Goal: Information Seeking & Learning: Learn about a topic

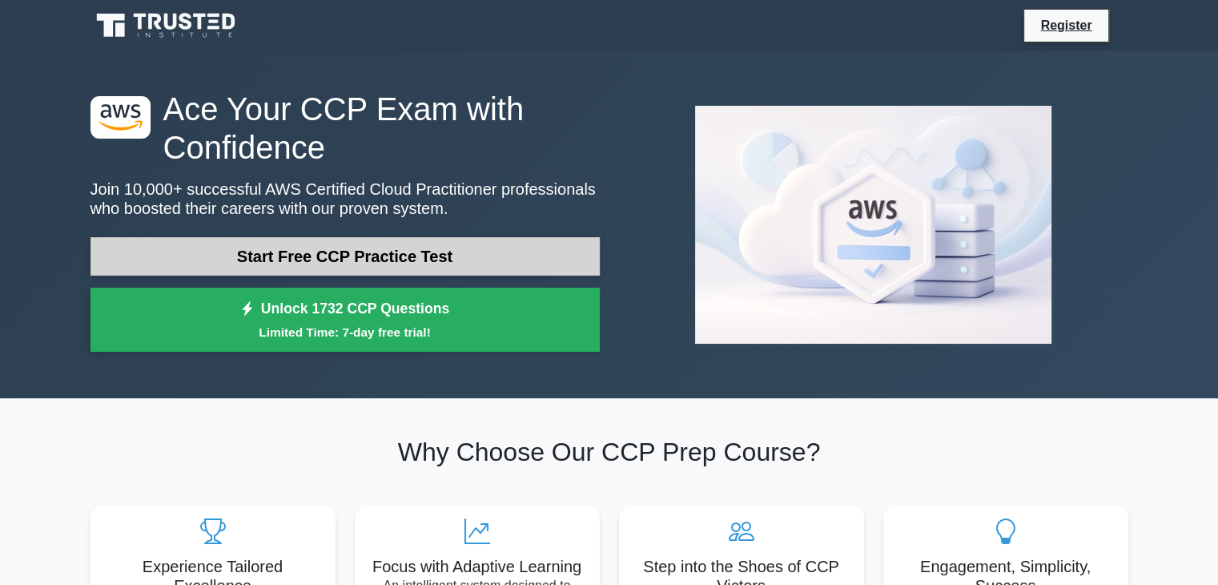
click at [386, 254] on link "Start Free CCP Practice Test" at bounding box center [344, 256] width 509 height 38
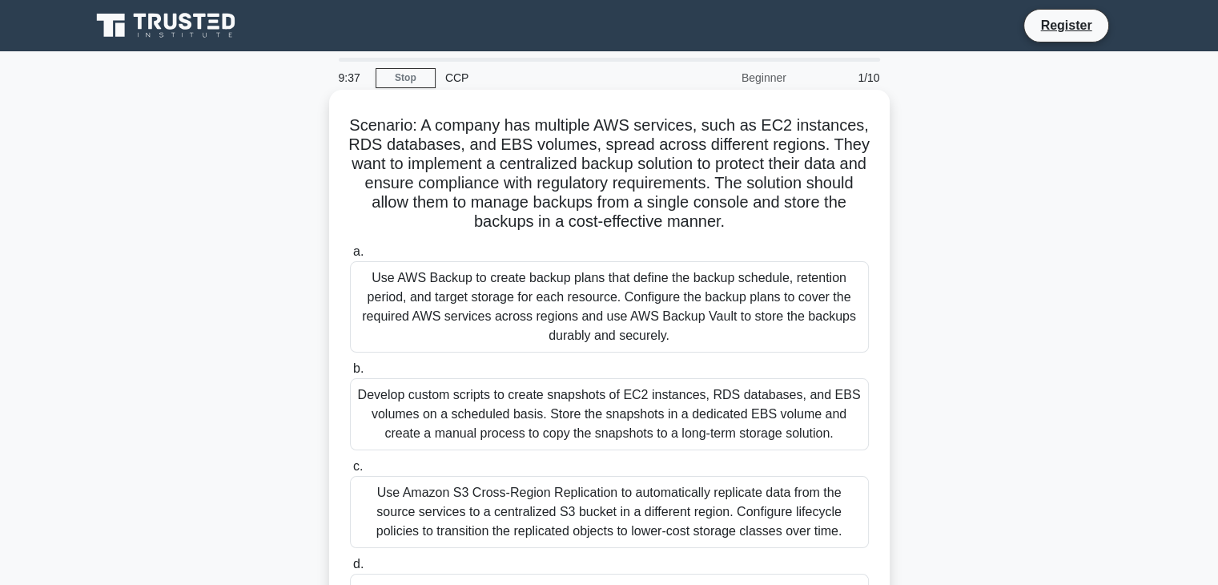
click at [577, 528] on div "Use Amazon S3 Cross-Region Replication to automatically replicate data from the…" at bounding box center [609, 512] width 519 height 72
click at [350, 472] on input "c. Use Amazon S3 Cross-Region Replication to automatically replicate data from …" at bounding box center [350, 466] width 0 height 10
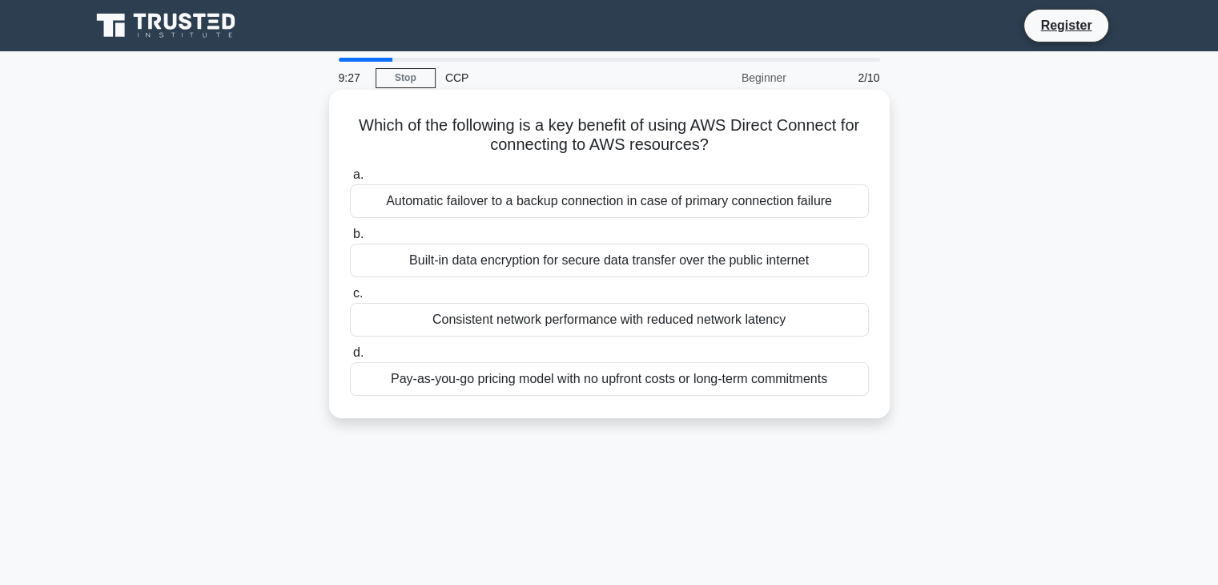
click at [539, 385] on div "Pay-as-you-go pricing model with no upfront costs or long-term commitments" at bounding box center [609, 379] width 519 height 34
click at [350, 358] on input "d. Pay-as-you-go pricing model with no upfront costs or long-term commitments" at bounding box center [350, 353] width 0 height 10
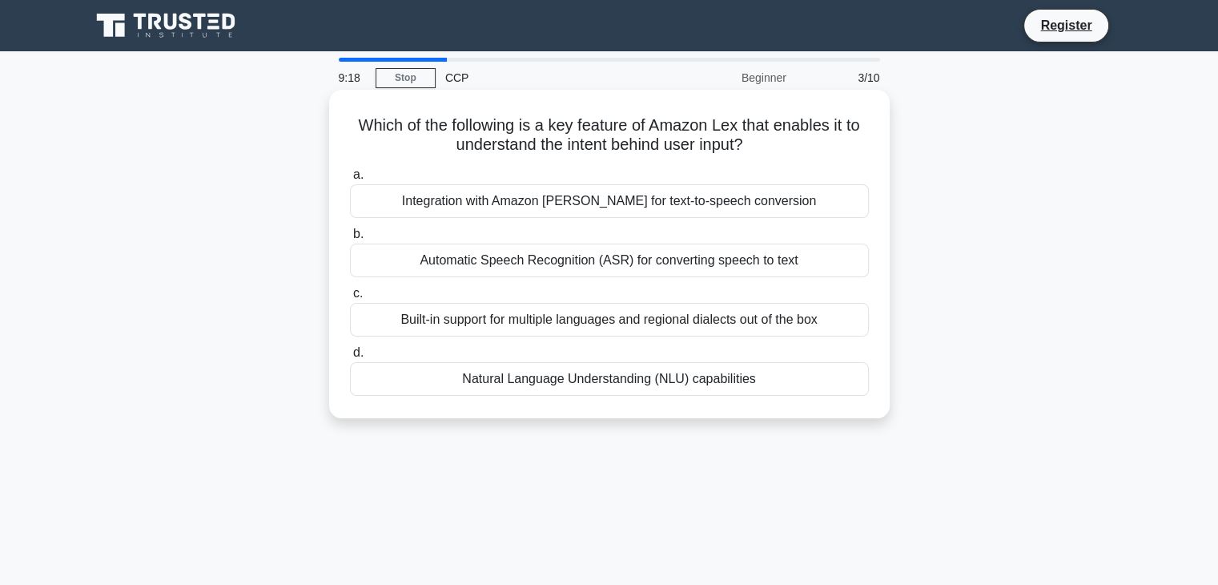
click at [621, 326] on div "Built-in support for multiple languages and regional dialects out of the box" at bounding box center [609, 320] width 519 height 34
click at [350, 299] on input "c. Built-in support for multiple languages and regional dialects out of the box" at bounding box center [350, 293] width 0 height 10
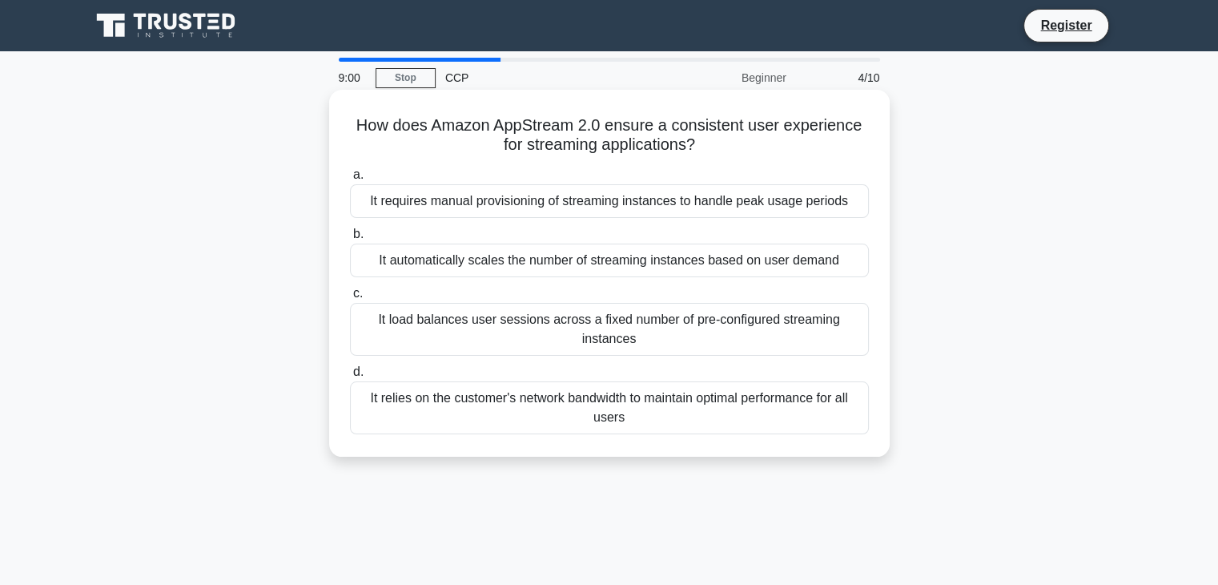
click at [663, 331] on div "It load balances user sessions across a fixed number of pre-configured streamin…" at bounding box center [609, 329] width 519 height 53
click at [350, 299] on input "c. It load balances user sessions across a fixed number of pre-configured strea…" at bounding box center [350, 293] width 0 height 10
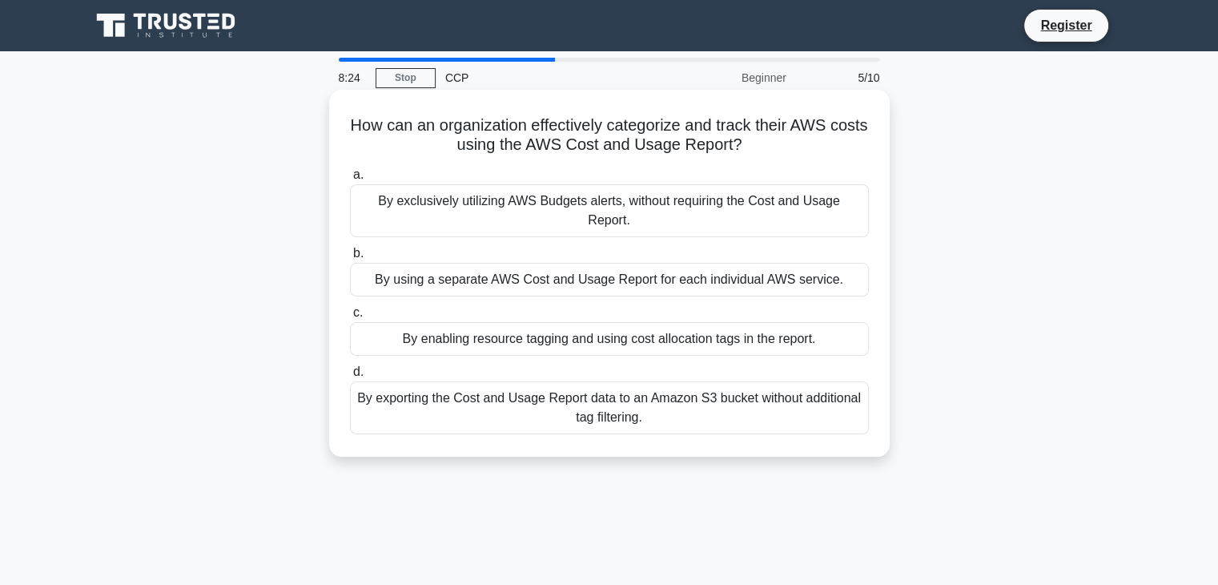
click at [549, 204] on div "By exclusively utilizing AWS Budgets alerts, without requiring the Cost and Usa…" at bounding box center [609, 210] width 519 height 53
click at [350, 180] on input "a. By exclusively utilizing AWS Budgets alerts, without requiring the Cost and …" at bounding box center [350, 175] width 0 height 10
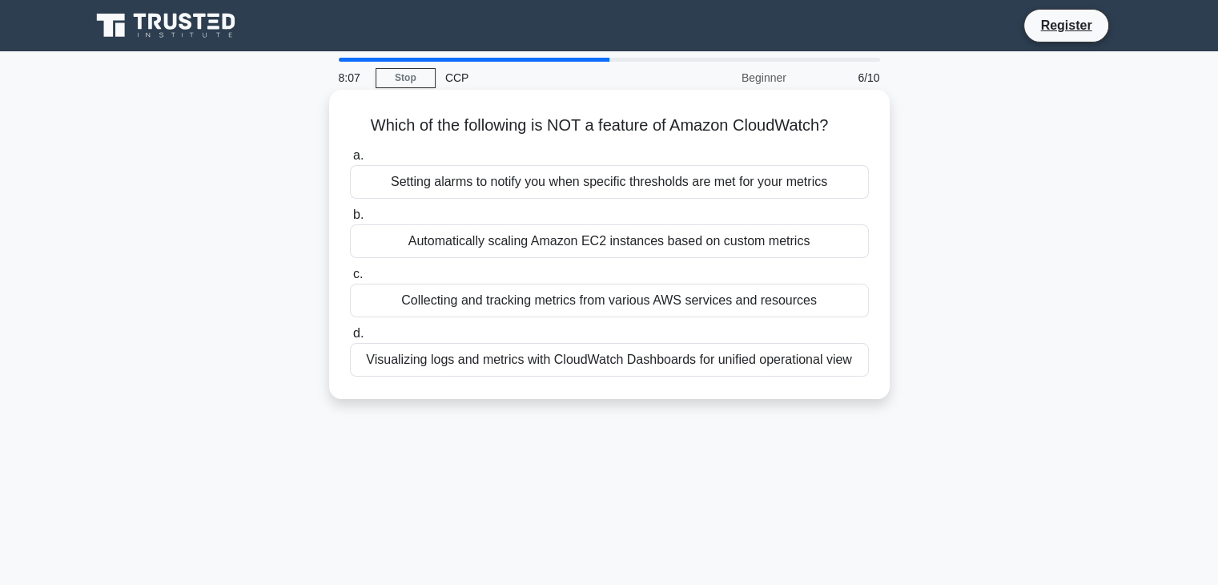
click at [570, 244] on div "Automatically scaling Amazon EC2 instances based on custom metrics" at bounding box center [609, 241] width 519 height 34
click at [350, 220] on input "b. Automatically scaling Amazon EC2 instances based on custom metrics" at bounding box center [350, 215] width 0 height 10
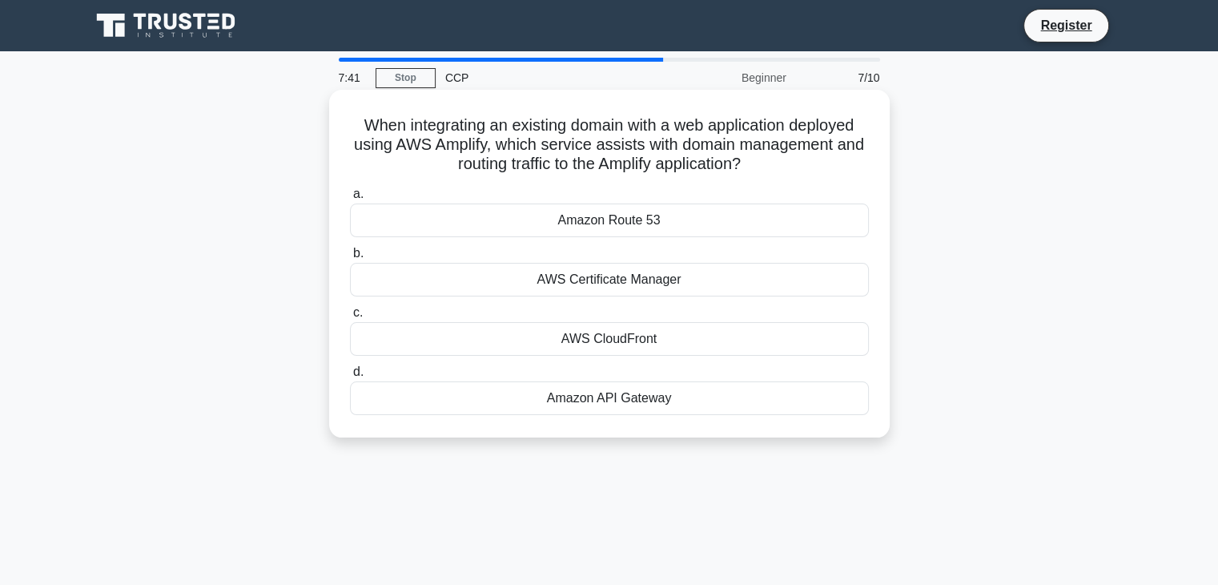
click at [789, 344] on div "AWS CloudFront" at bounding box center [609, 339] width 519 height 34
click at [350, 318] on input "c. AWS CloudFront" at bounding box center [350, 313] width 0 height 10
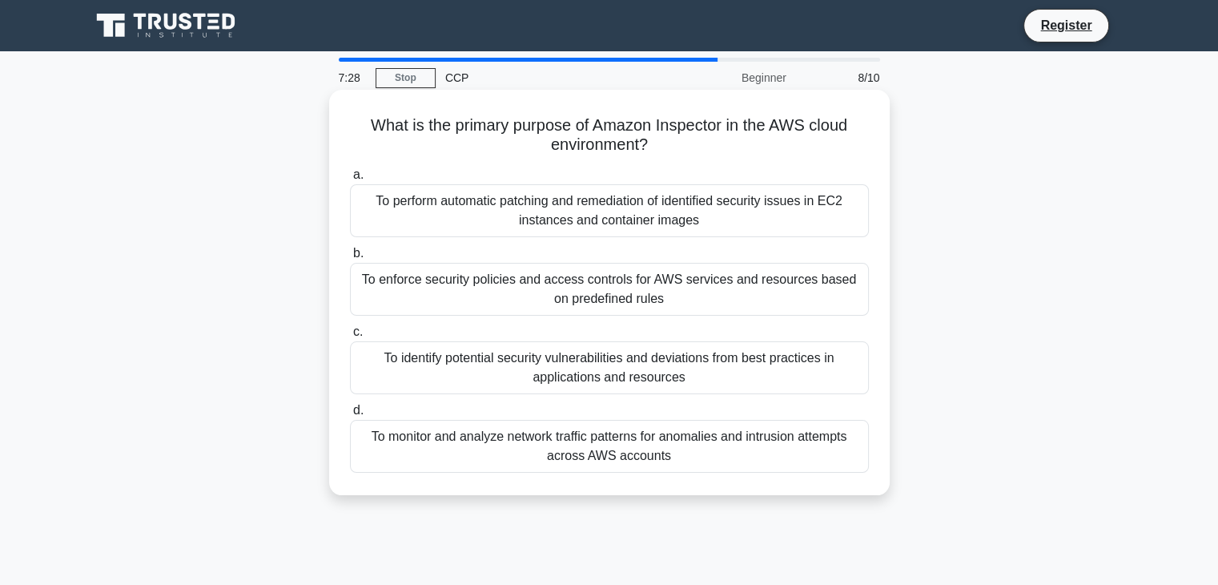
click at [561, 382] on div "To identify potential security vulnerabilities and deviations from best practic…" at bounding box center [609, 367] width 519 height 53
click at [350, 337] on input "c. To identify potential security vulnerabilities and deviations from best prac…" at bounding box center [350, 332] width 0 height 10
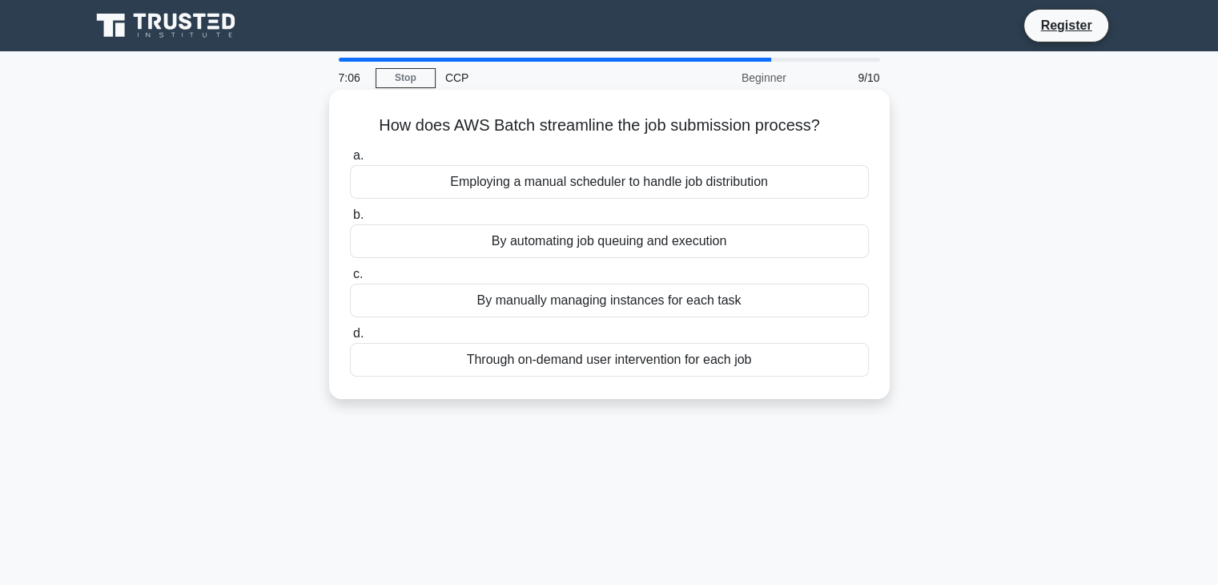
click at [676, 310] on div "By manually managing instances for each task" at bounding box center [609, 300] width 519 height 34
click at [350, 279] on input "c. By manually managing instances for each task" at bounding box center [350, 274] width 0 height 10
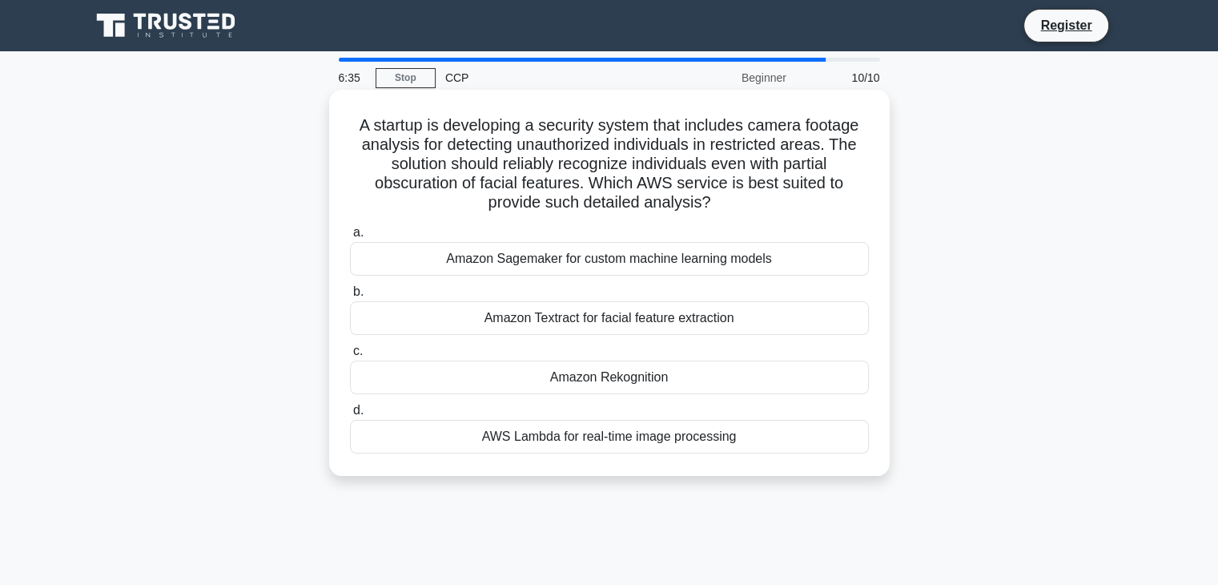
click at [555, 324] on div "Amazon Textract for facial feature extraction" at bounding box center [609, 318] width 519 height 34
click at [350, 297] on input "b. Amazon Textract for facial feature extraction" at bounding box center [350, 292] width 0 height 10
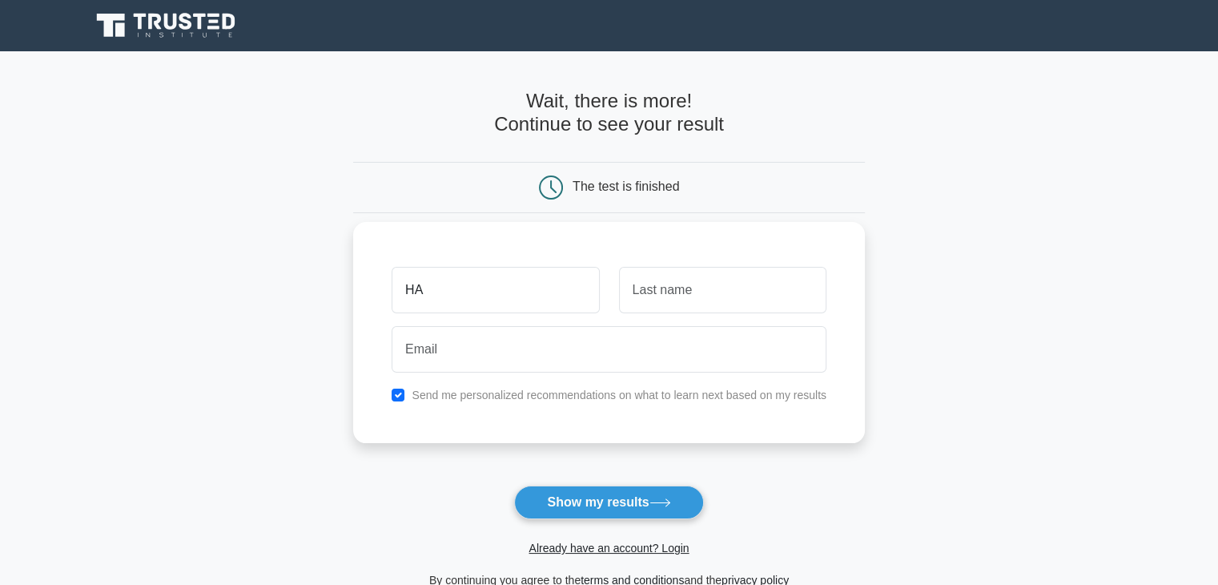
click at [514, 485] on button "Show my results" at bounding box center [608, 502] width 189 height 34
click at [429, 291] on input "HA" at bounding box center [495, 290] width 207 height 46
type input "HARINI"
click at [651, 282] on input "text" at bounding box center [722, 290] width 207 height 46
type input "G"
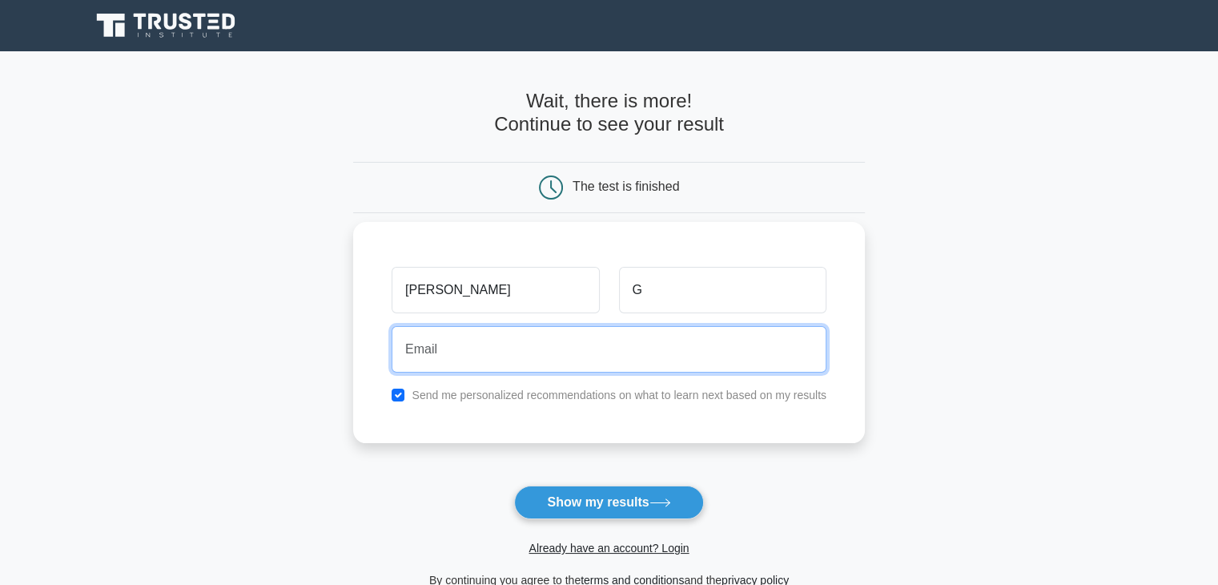
click at [551, 369] on input "email" at bounding box center [609, 349] width 435 height 46
type input "gryffindorharini@gmail.com"
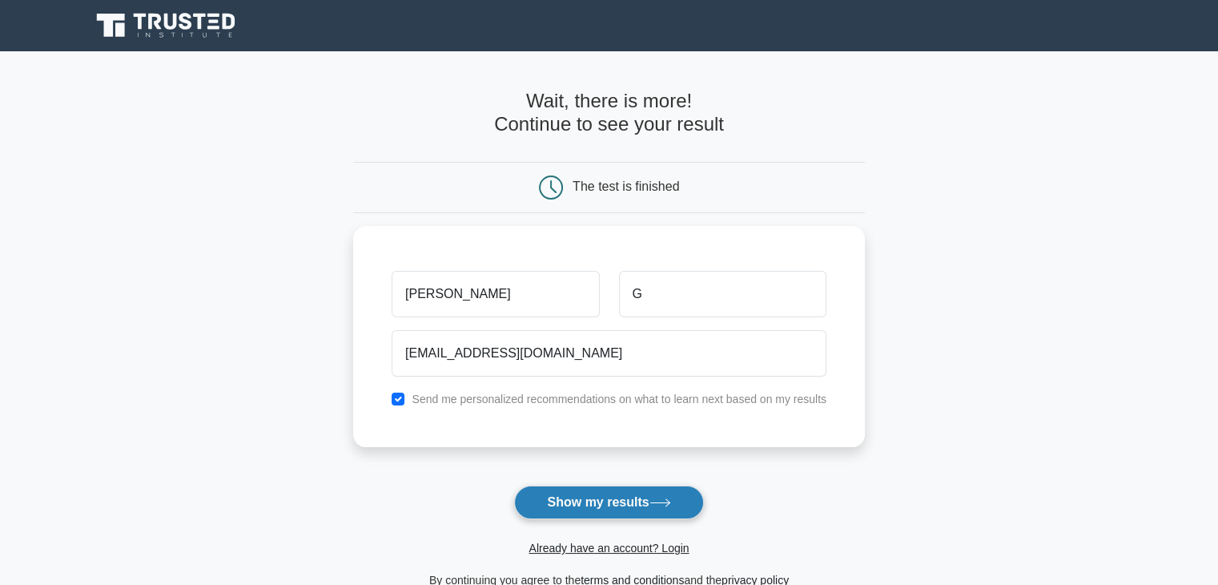
click at [608, 494] on button "Show my results" at bounding box center [608, 502] width 189 height 34
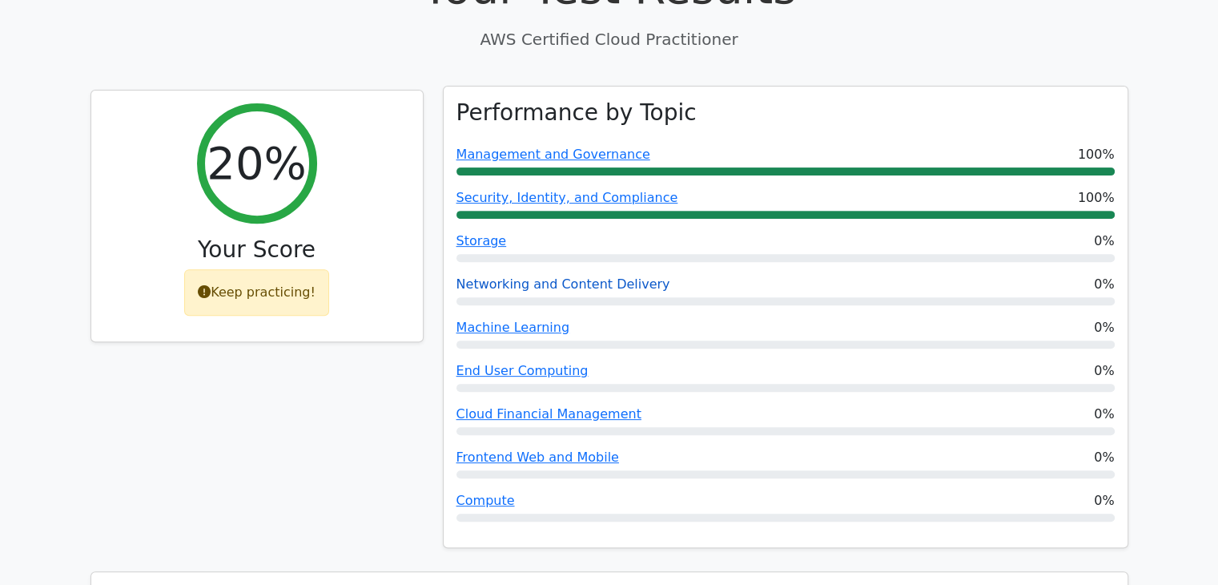
scroll to position [554, 0]
click at [482, 239] on link "Storage" at bounding box center [481, 240] width 50 height 15
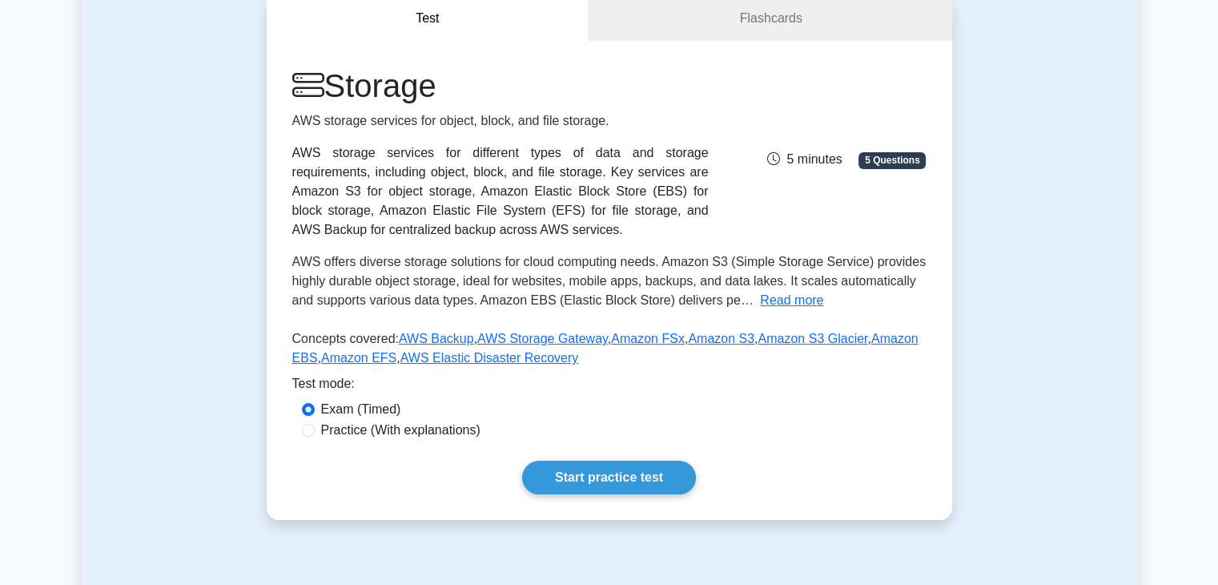
scroll to position [168, 0]
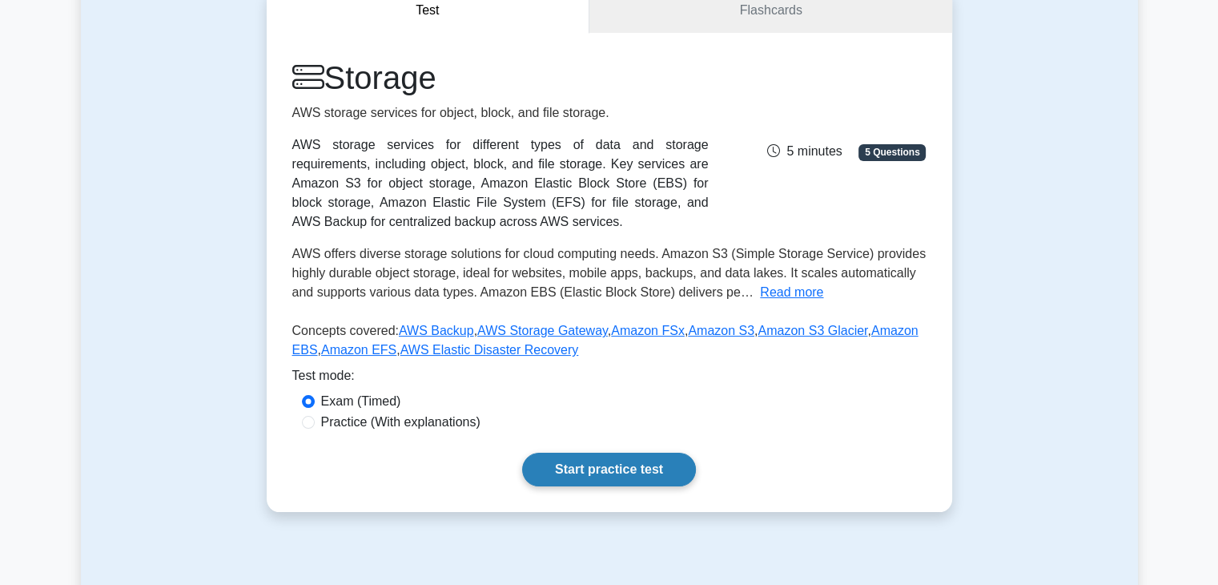
click at [578, 462] on link "Start practice test" at bounding box center [609, 469] width 174 height 34
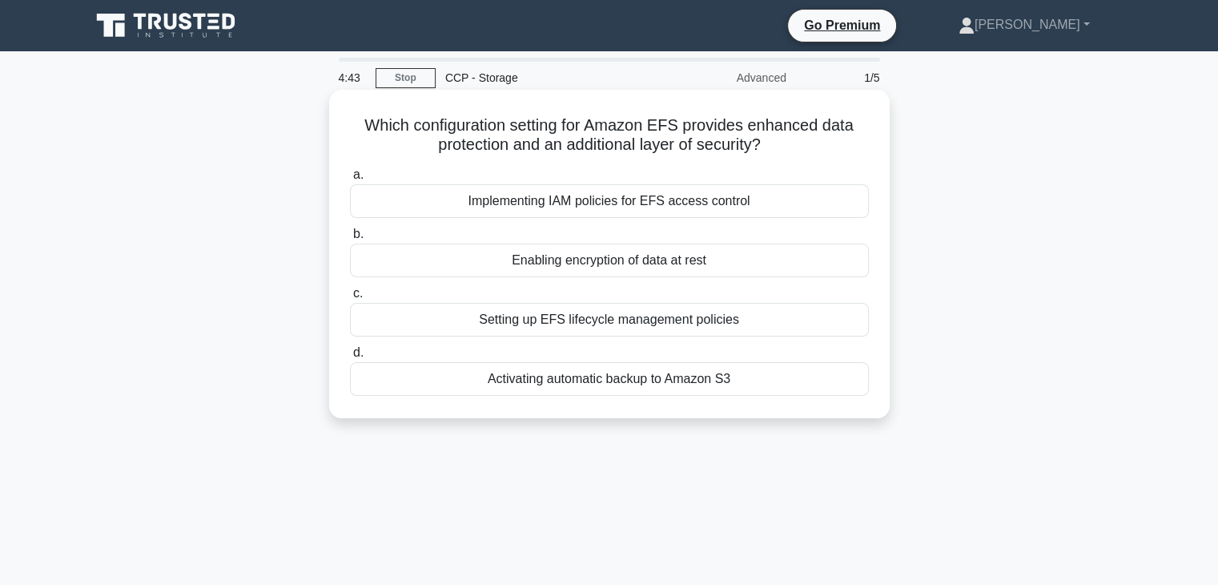
click at [691, 203] on div "Implementing IAM policies for EFS access control" at bounding box center [609, 201] width 519 height 34
click at [350, 180] on input "a. Implementing IAM policies for EFS access control" at bounding box center [350, 175] width 0 height 10
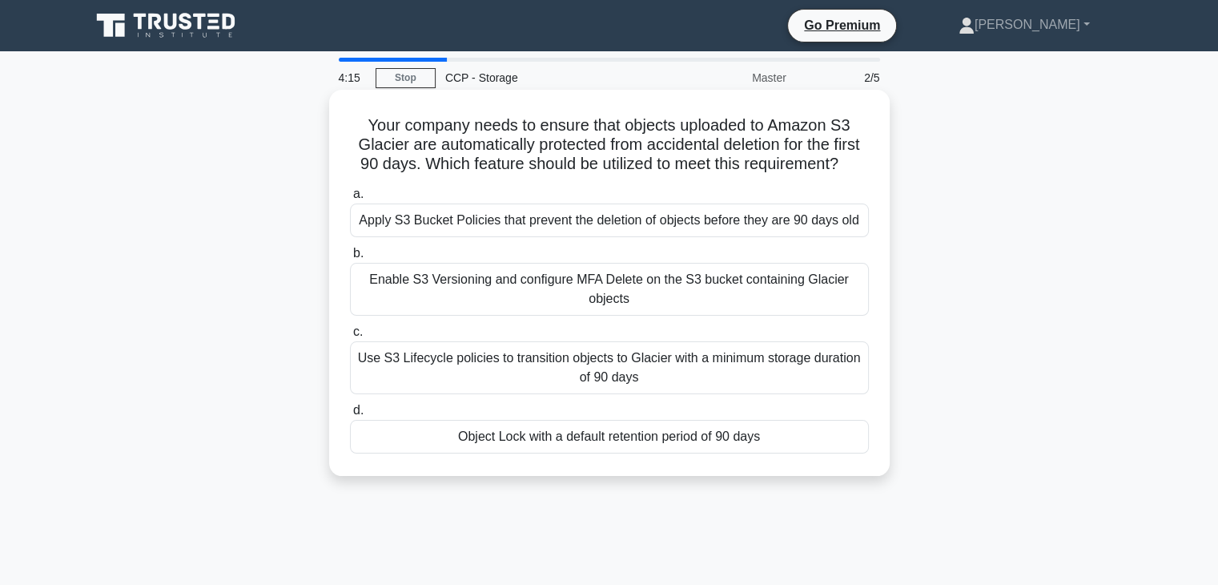
click at [497, 225] on div "Apply S3 Bucket Policies that prevent the deletion of objects before they are 9…" at bounding box center [609, 220] width 519 height 34
click at [350, 199] on input "a. Apply S3 Bucket Policies that prevent the deletion of objects before they ar…" at bounding box center [350, 194] width 0 height 10
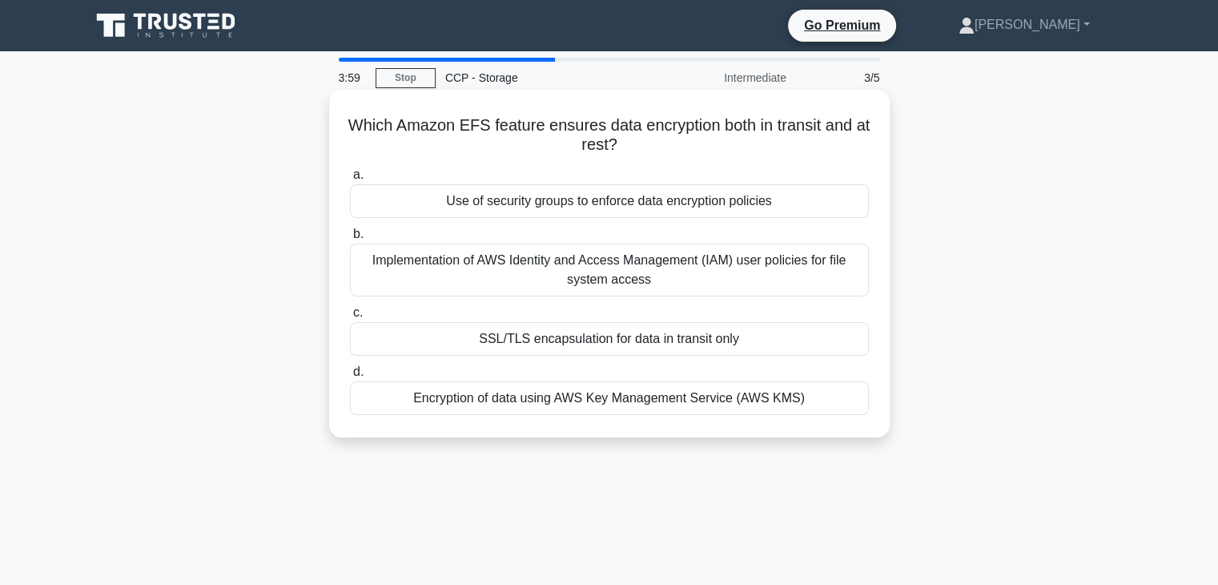
click at [626, 199] on div "Use of security groups to enforce data encryption policies" at bounding box center [609, 201] width 519 height 34
click at [350, 180] on input "a. Use of security groups to enforce data encryption policies" at bounding box center [350, 175] width 0 height 10
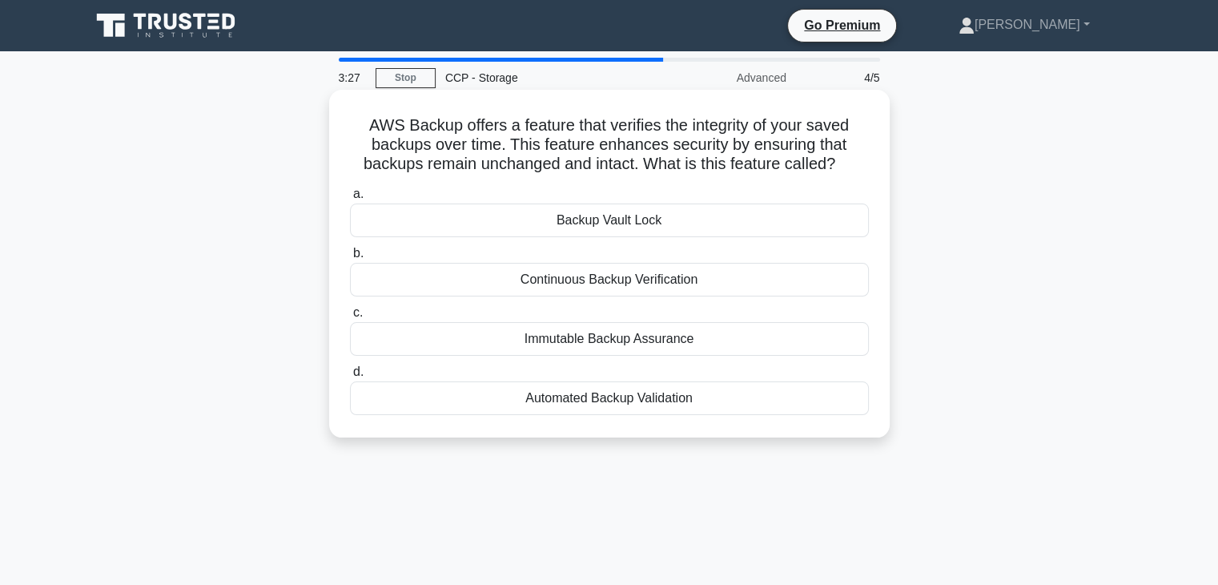
click at [669, 350] on div "Immutable Backup Assurance" at bounding box center [609, 339] width 519 height 34
click at [350, 318] on input "c. Immutable Backup Assurance" at bounding box center [350, 313] width 0 height 10
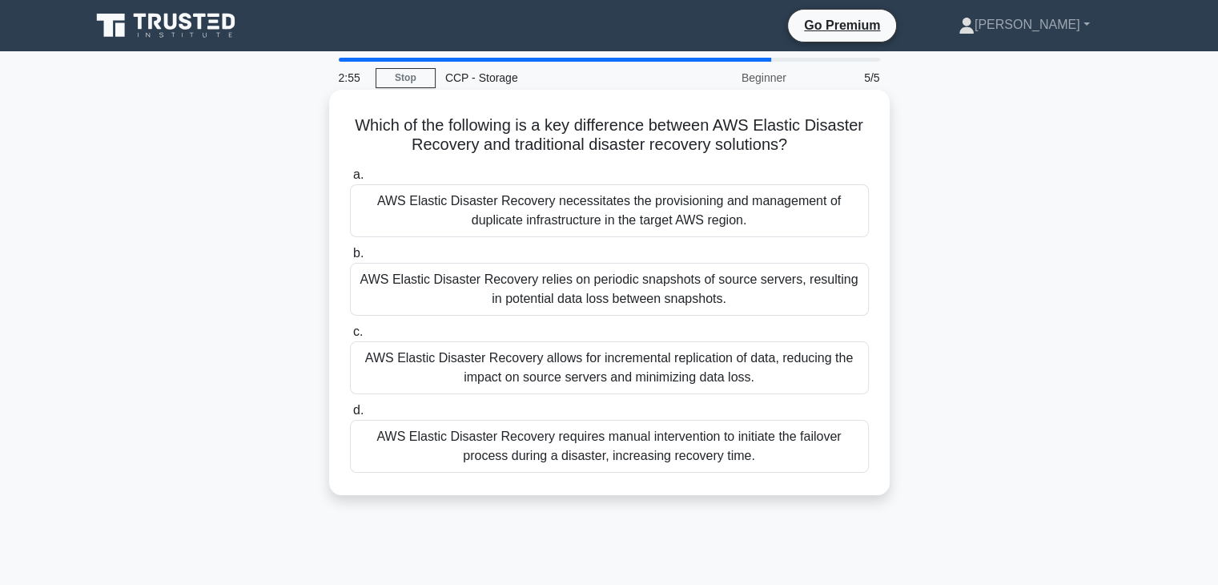
click at [599, 448] on div "AWS Elastic Disaster Recovery requires manual intervention to initiate the fail…" at bounding box center [609, 446] width 519 height 53
click at [350, 416] on input "d. AWS Elastic Disaster Recovery requires manual intervention to initiate the f…" at bounding box center [350, 410] width 0 height 10
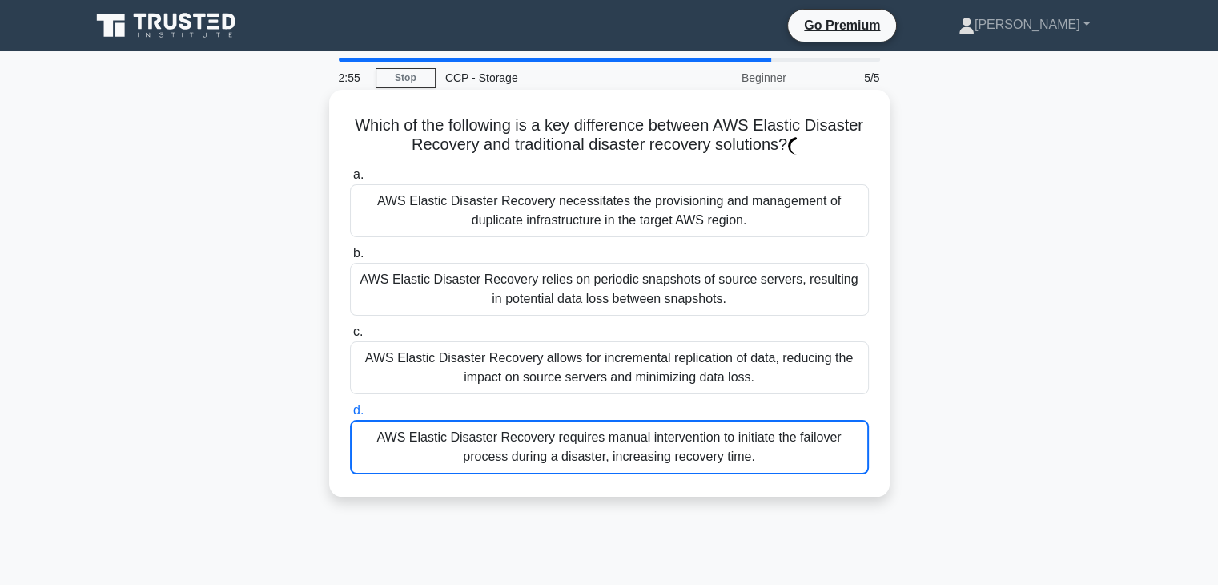
click at [599, 448] on div "AWS Elastic Disaster Recovery requires manual intervention to initiate the fail…" at bounding box center [609, 447] width 519 height 54
click at [350, 416] on input "d. AWS Elastic Disaster Recovery requires manual intervention to initiate the f…" at bounding box center [350, 410] width 0 height 10
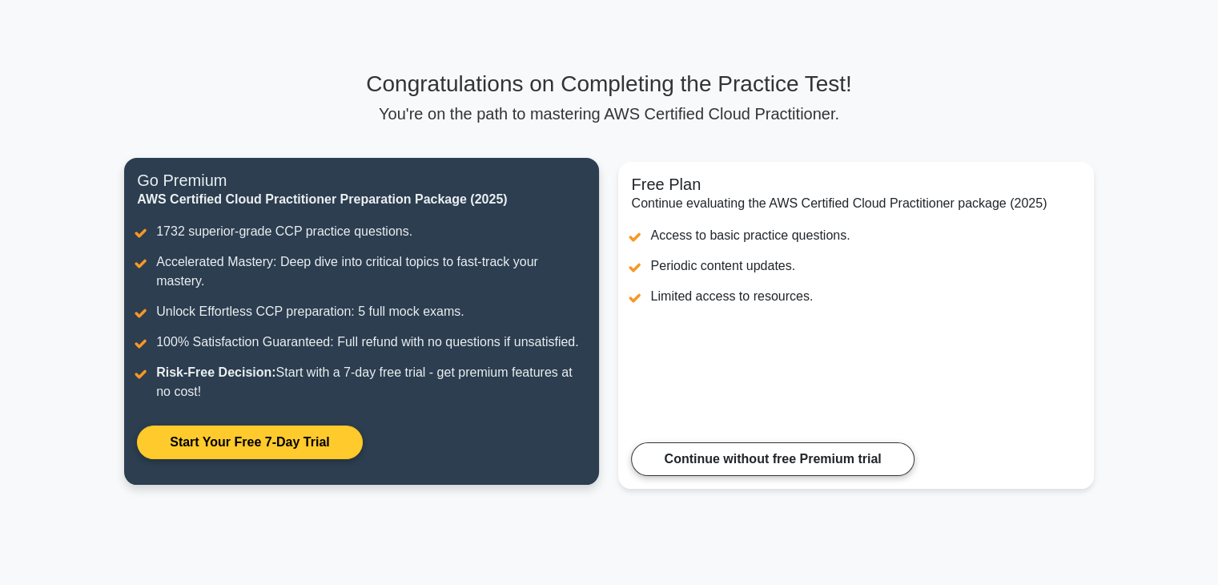
scroll to position [55, 0]
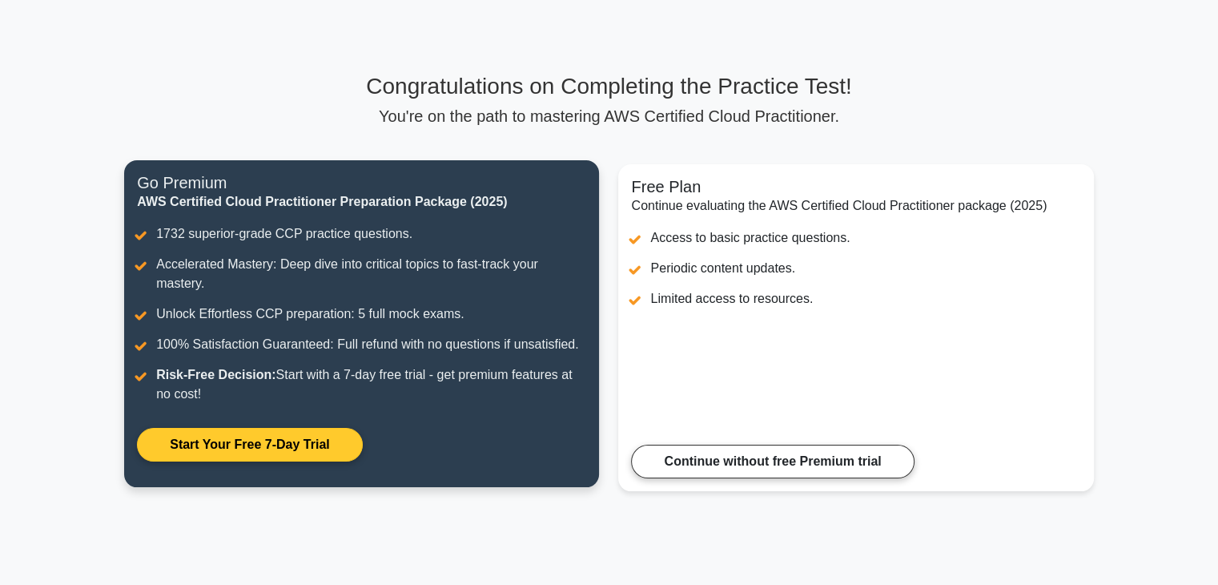
click at [340, 440] on link "Start Your Free 7-Day Trial" at bounding box center [249, 445] width 225 height 34
